Goal: Information Seeking & Learning: Learn about a topic

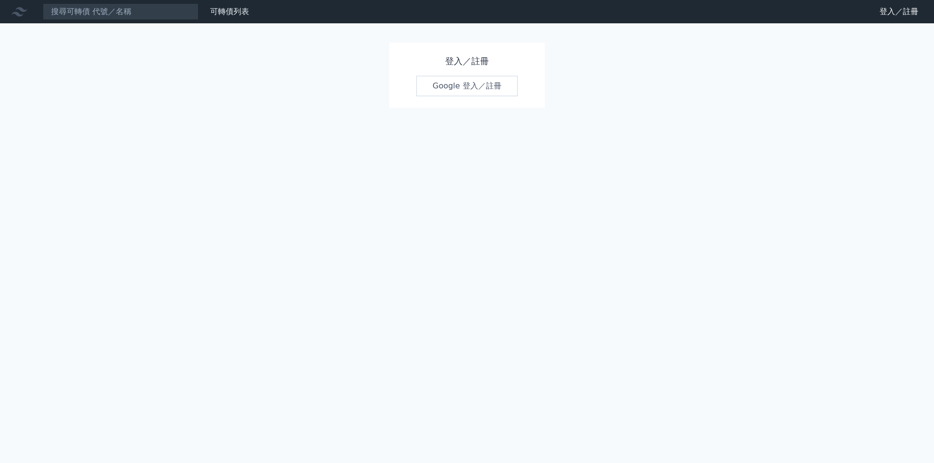
click at [457, 88] on link "Google 登入／註冊" at bounding box center [466, 86] width 101 height 20
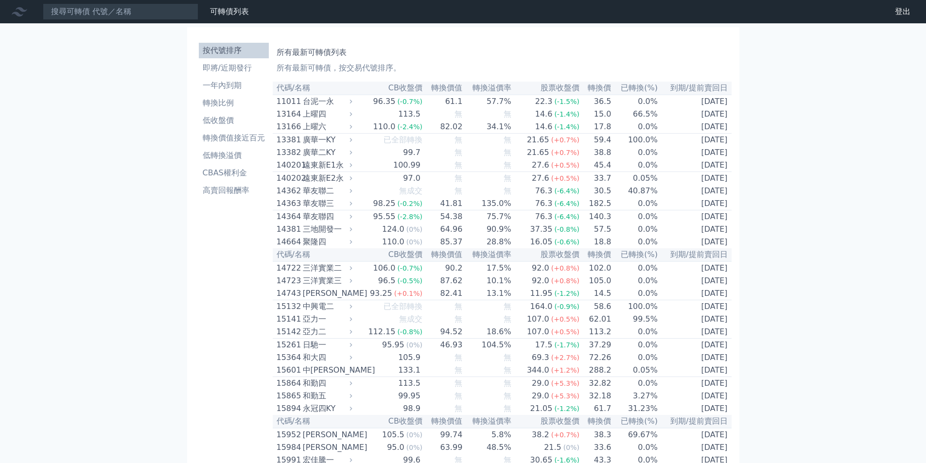
scroll to position [851, 0]
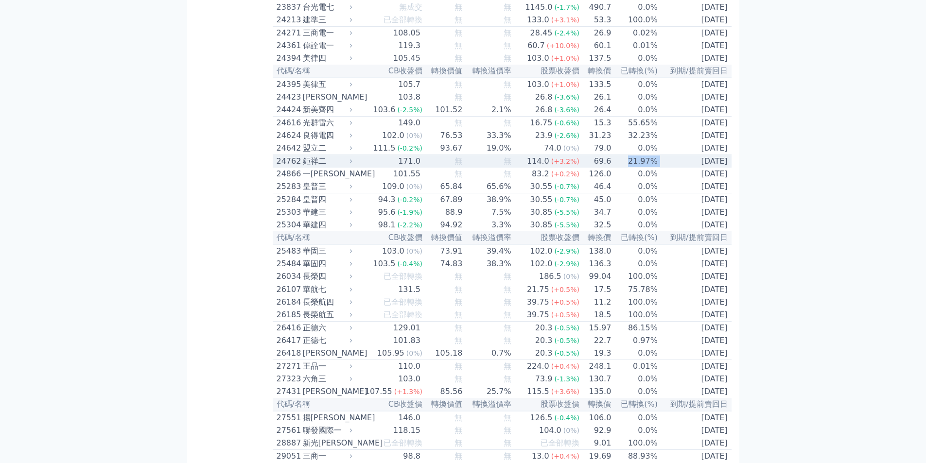
drag, startPoint x: 657, startPoint y: 230, endPoint x: 606, endPoint y: 229, distance: 51.1
click at [606, 168] on tr "24762 鉅祥二 171.0 無 無 114.0 (+3.2%) 69.6 21.97% [DATE]" at bounding box center [502, 161] width 459 height 13
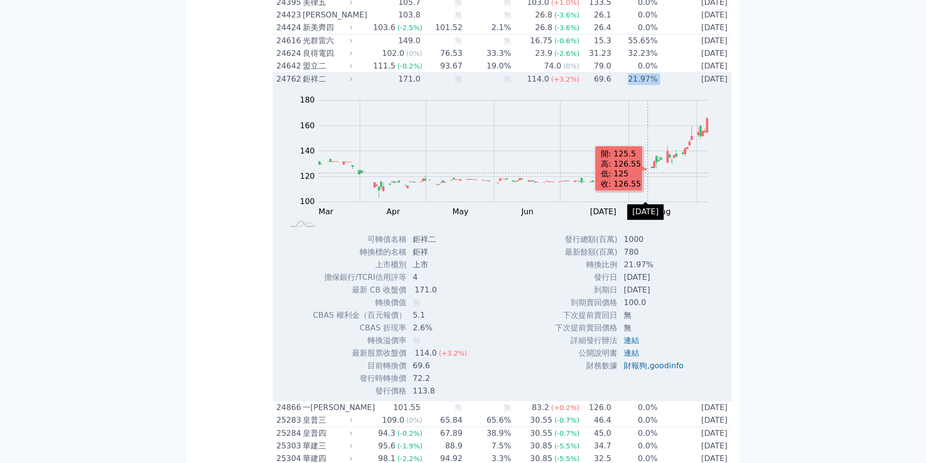
scroll to position [948, 0]
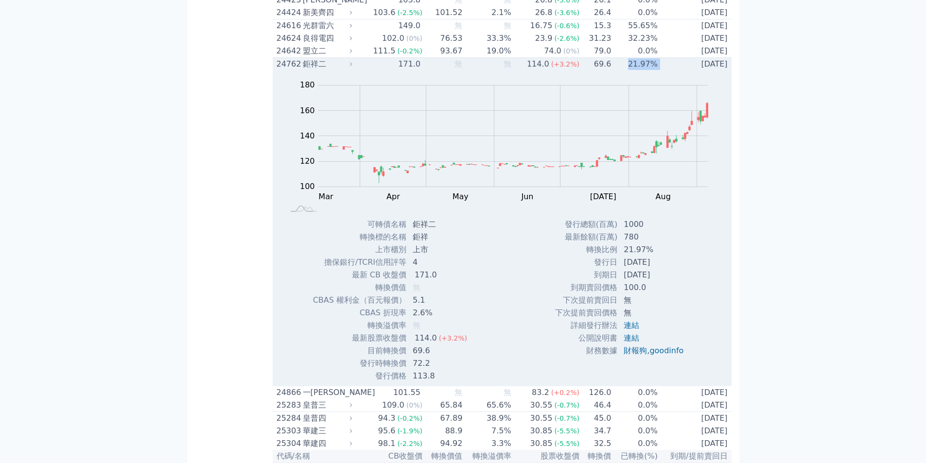
drag, startPoint x: 622, startPoint y: 295, endPoint x: 669, endPoint y: 342, distance: 66.0
click at [669, 342] on tbody "發行總額(百萬) 1000 最新餘額(百萬) 780 轉換比例 21.97% 發行日 [DATE] 到期日 [DATE] 到期賣回價格 100.0 無 ," at bounding box center [623, 287] width 137 height 139
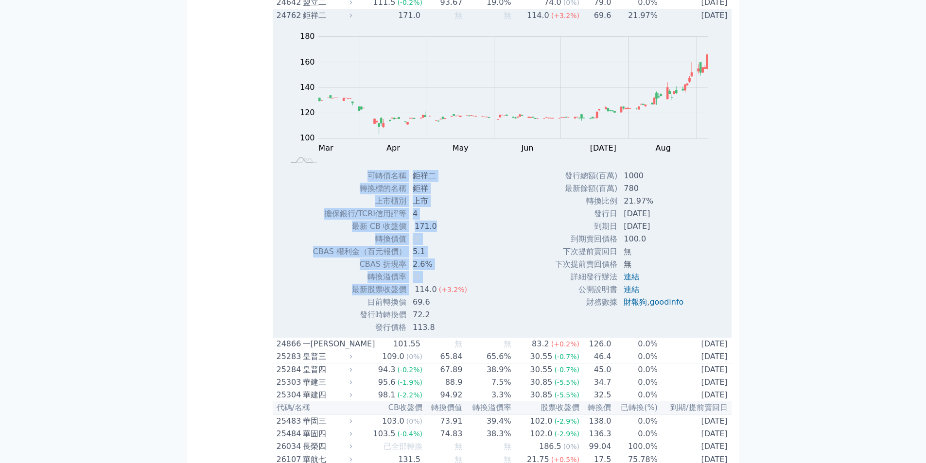
drag, startPoint x: 414, startPoint y: 359, endPoint x: 476, endPoint y: 387, distance: 68.1
click at [476, 334] on div "可轉債名稱 鉅祥二 轉換標的名稱 鉅祥 上市櫃別 上市 擔保銀行/TCRI信用評等 4 最新 CB 收盤價 171.0 轉換價值 無 5.1 2.6% 無" at bounding box center [394, 252] width 186 height 164
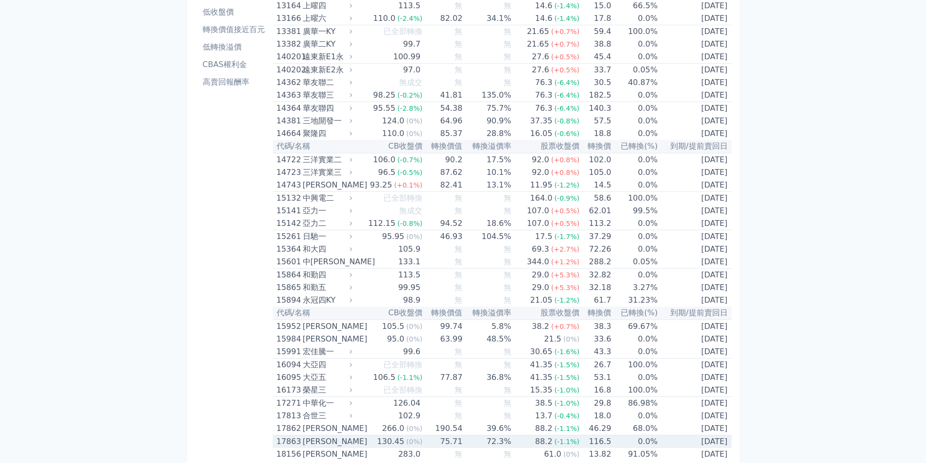
scroll to position [0, 0]
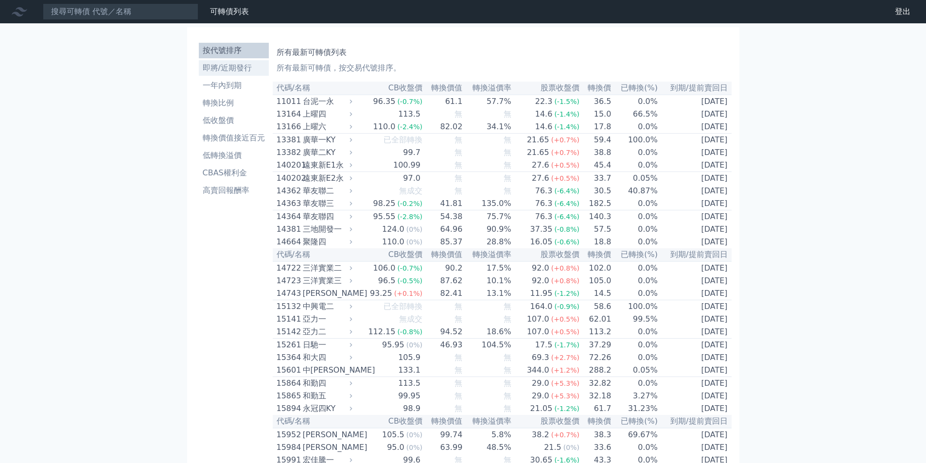
click at [235, 70] on li "即將/近期發行" at bounding box center [234, 68] width 70 height 12
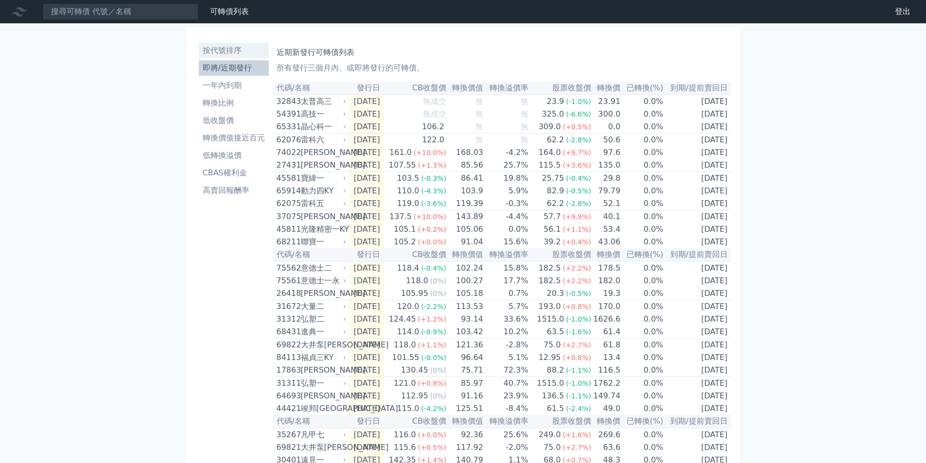
click at [225, 48] on li "按代號排序" at bounding box center [234, 51] width 70 height 12
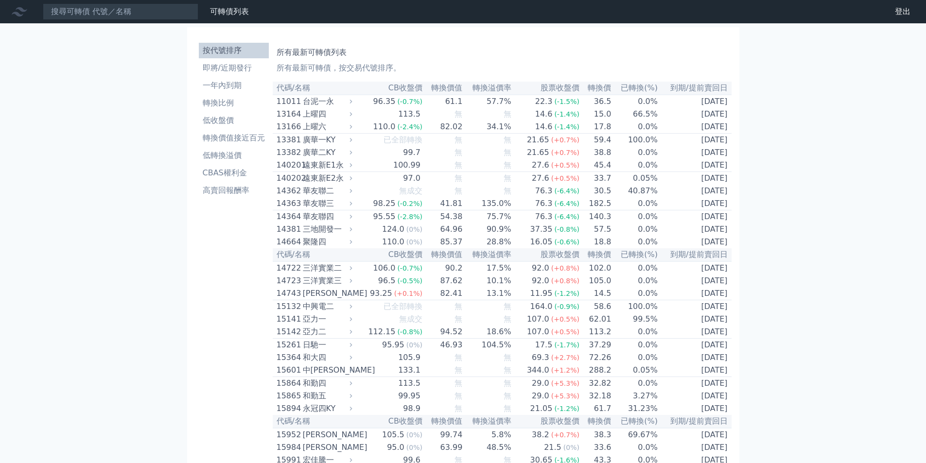
scroll to position [851, 0]
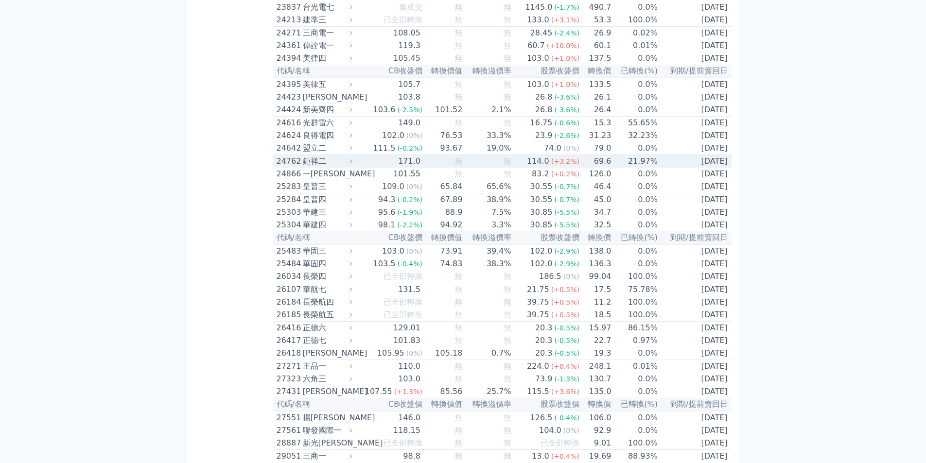
click at [613, 168] on td "21.97%" at bounding box center [635, 161] width 47 height 13
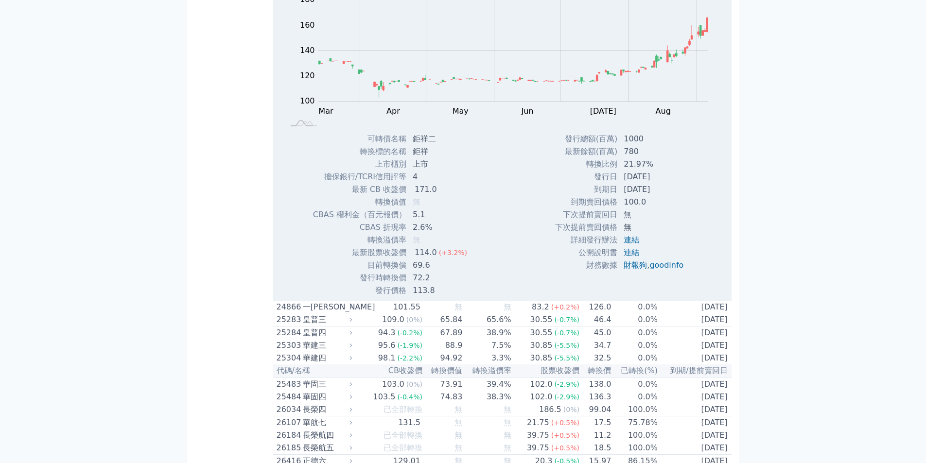
scroll to position [1045, 0]
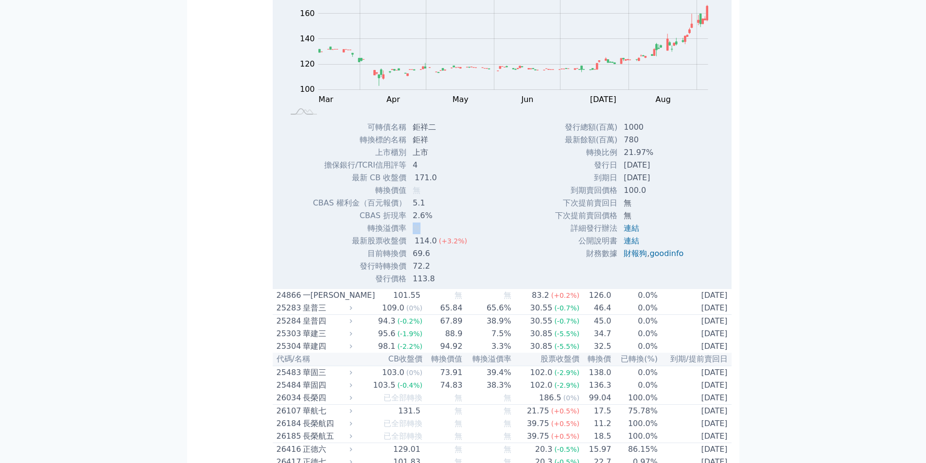
drag, startPoint x: 411, startPoint y: 298, endPoint x: 423, endPoint y: 297, distance: 11.7
click at [423, 235] on td "無" at bounding box center [441, 228] width 68 height 13
